Goal: Task Accomplishment & Management: Manage account settings

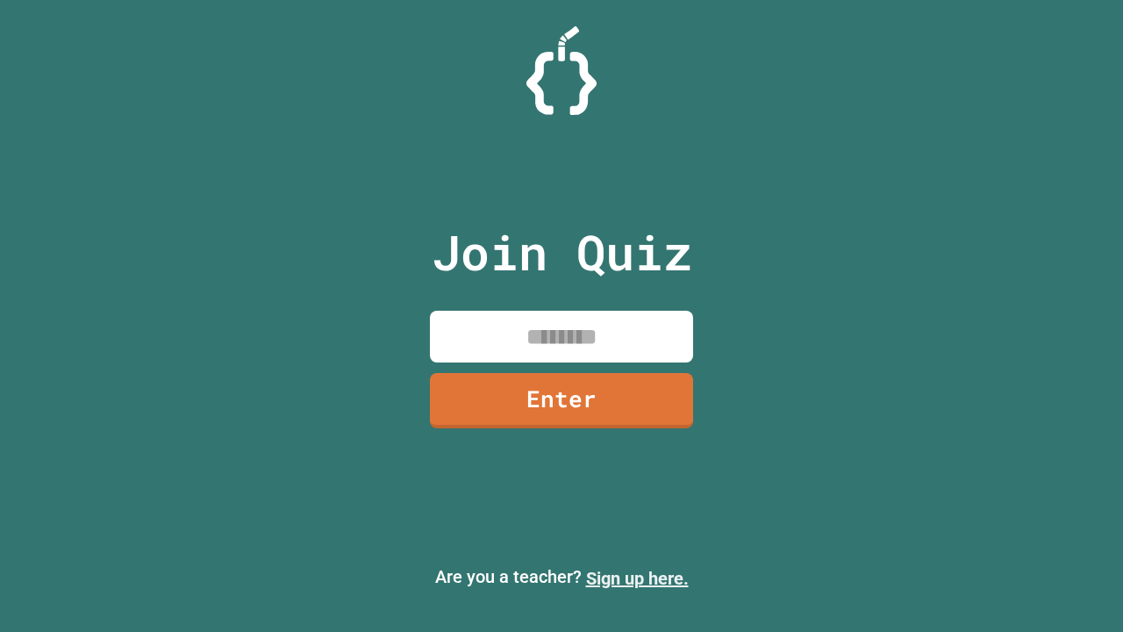
click at [637, 578] on link "Sign up here." at bounding box center [637, 578] width 103 height 21
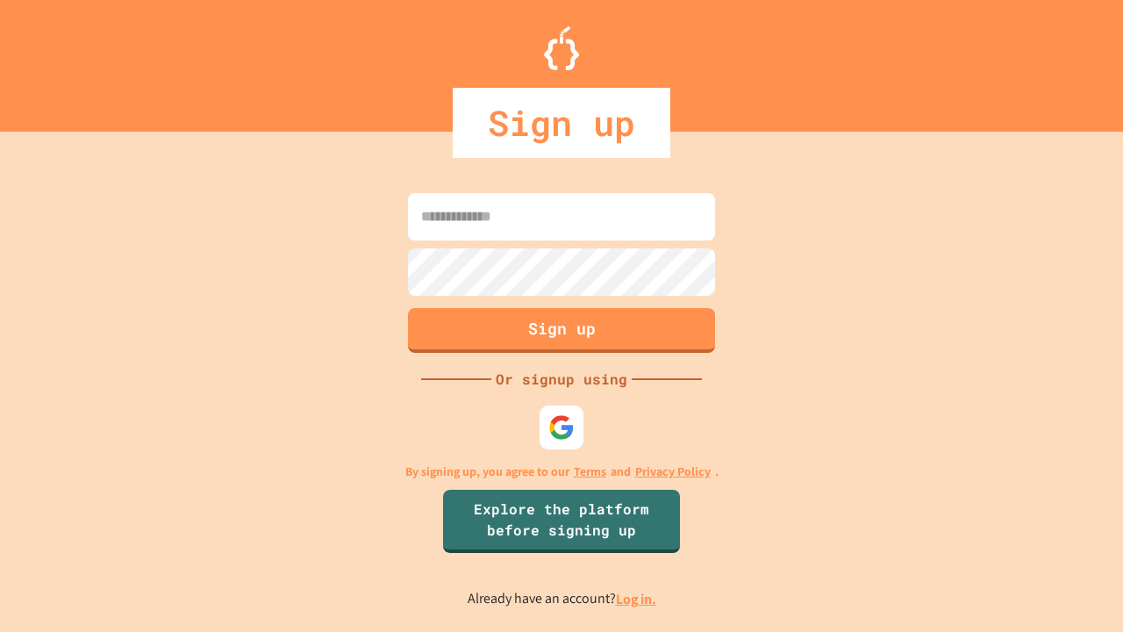
click at [637, 598] on link "Log in." at bounding box center [636, 599] width 40 height 18
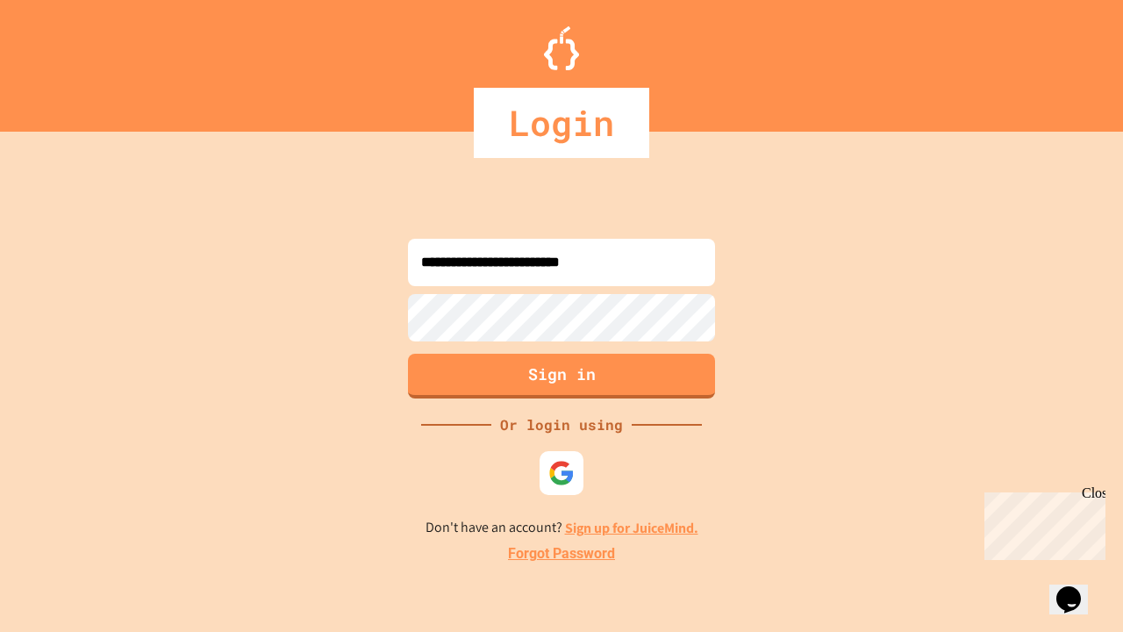
type input "**********"
